Goal: Navigation & Orientation: Find specific page/section

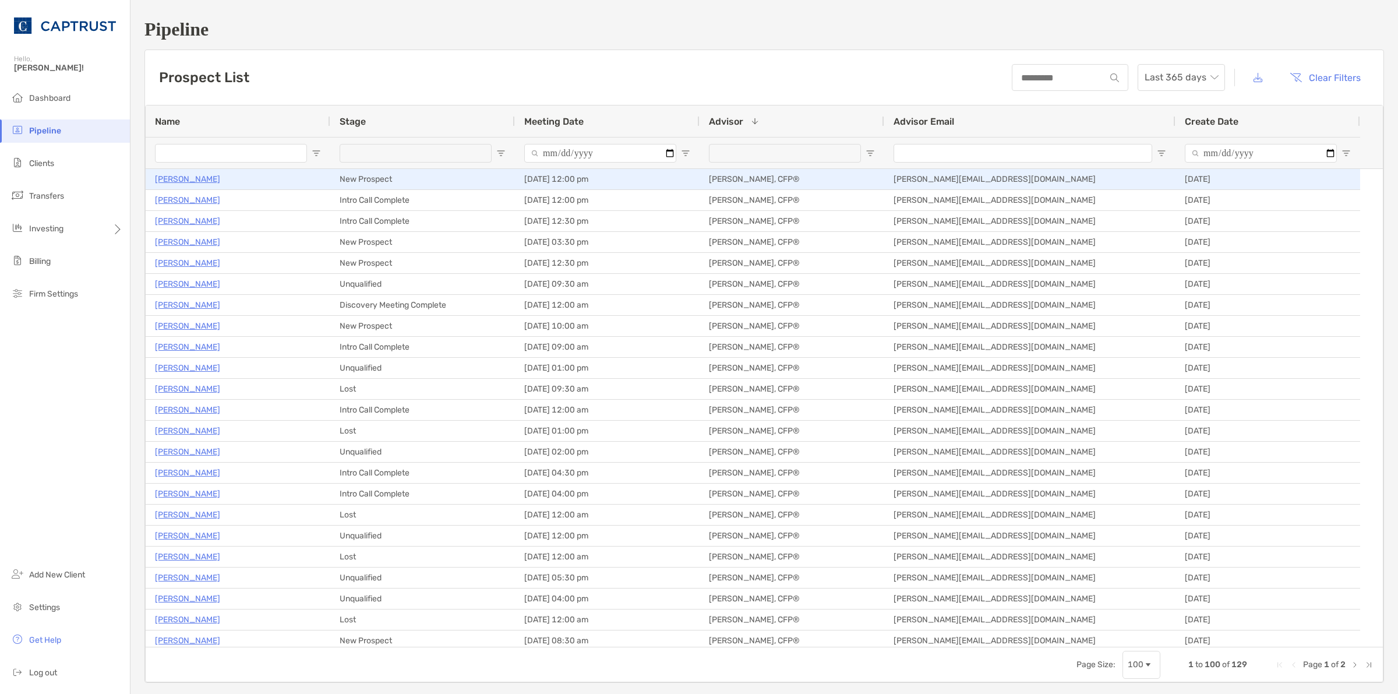
click at [176, 185] on p "[PERSON_NAME]" at bounding box center [187, 179] width 65 height 15
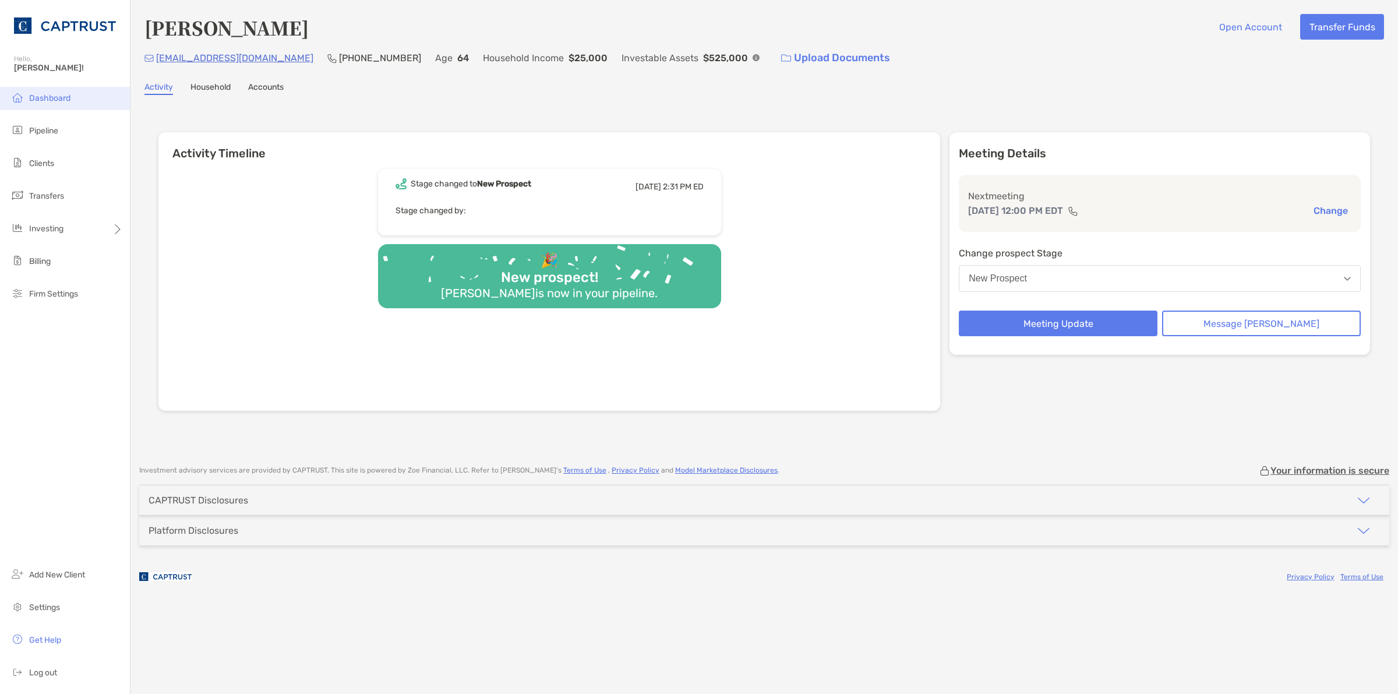
click at [54, 94] on span "Dashboard" at bounding box center [49, 98] width 41 height 10
